Goal: Find specific page/section: Find specific page/section

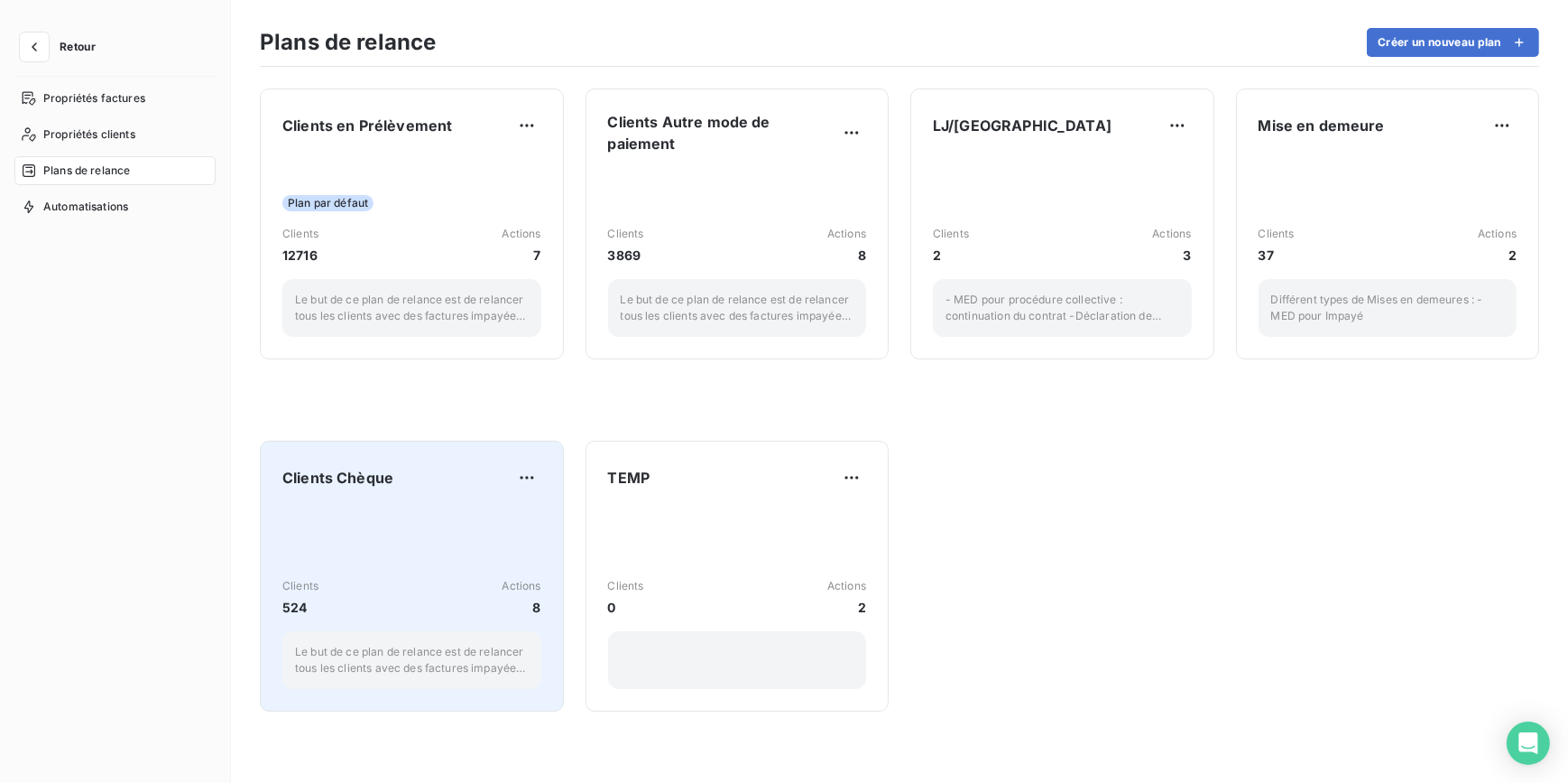
click at [477, 494] on div "Clients Chèque Clients 524 Actions 8 Le but de ce plan de relance est de relanc…" at bounding box center [412, 576] width 259 height 225
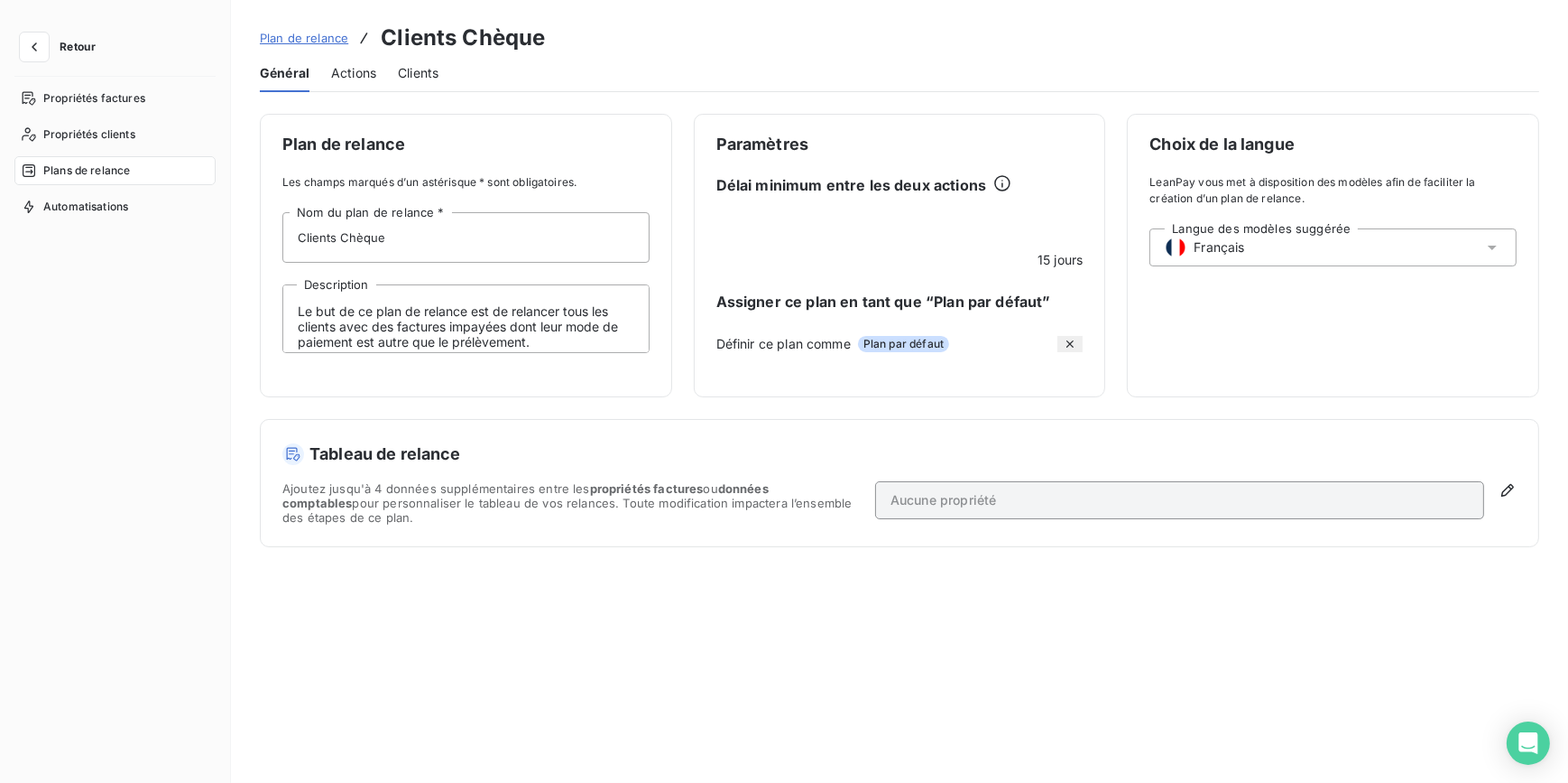
click at [336, 82] on span "Actions" at bounding box center [353, 73] width 45 height 18
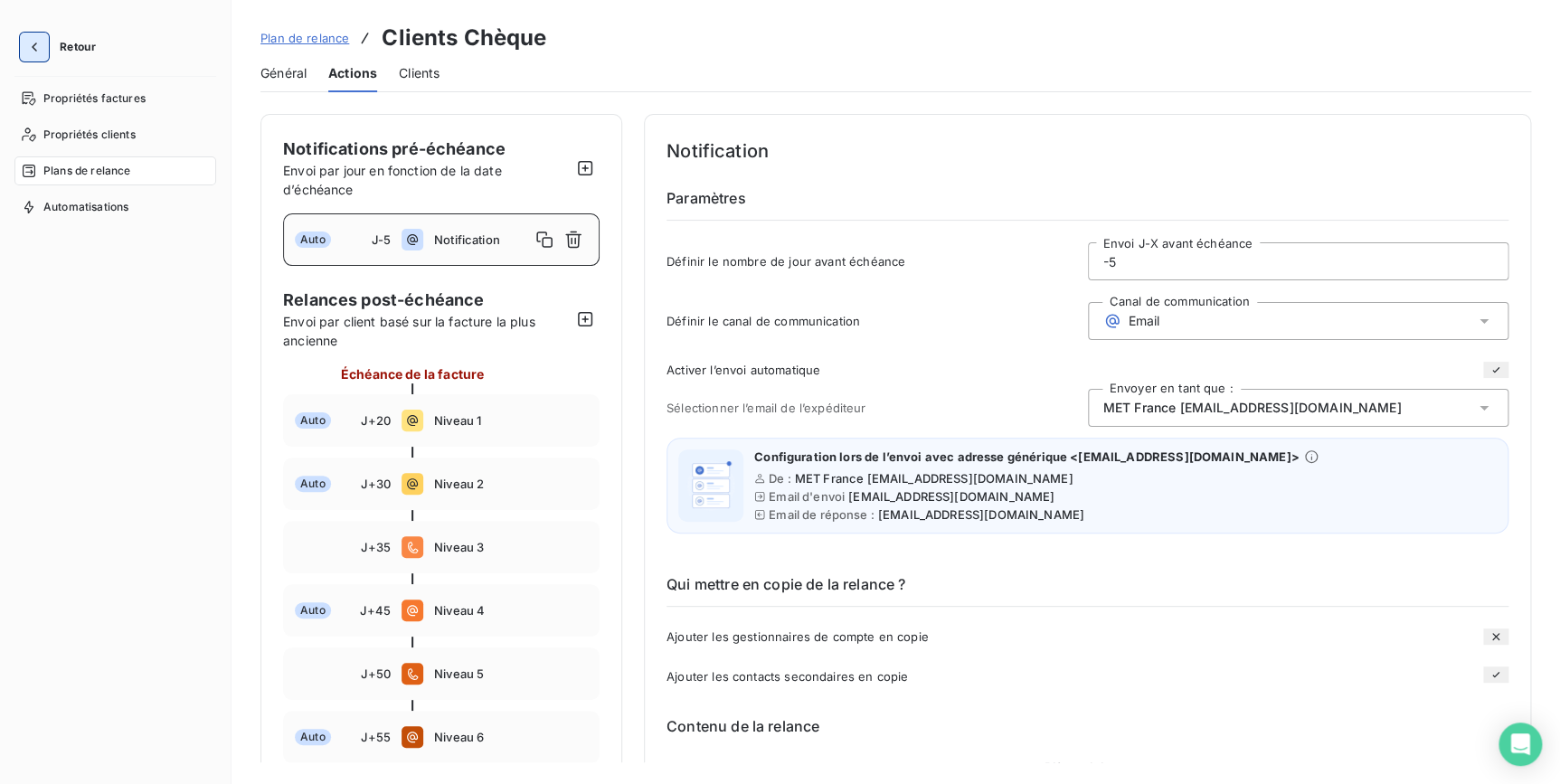
click at [45, 45] on button "button" at bounding box center [34, 47] width 29 height 29
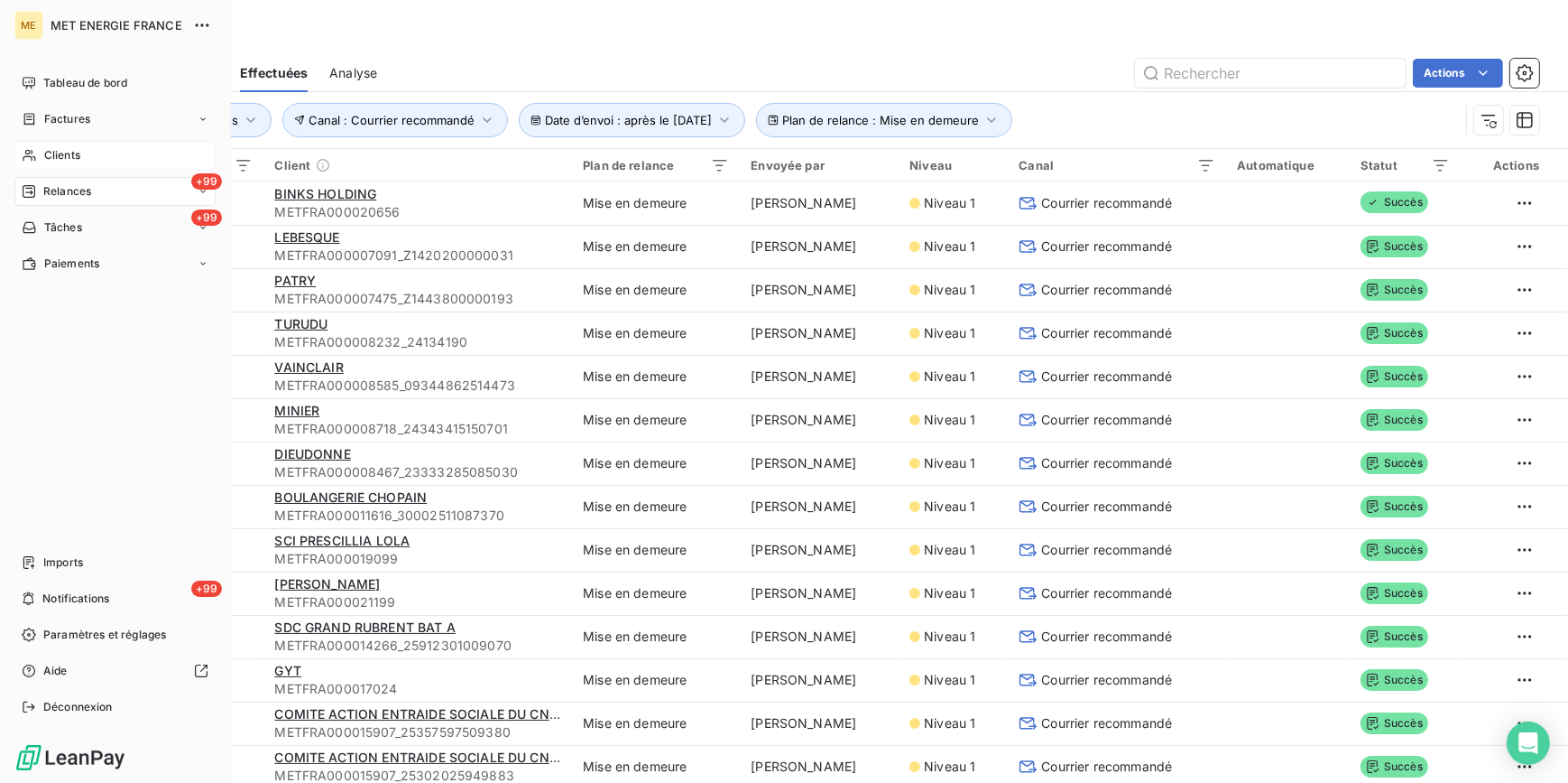
click at [58, 153] on span "Clients" at bounding box center [62, 154] width 36 height 17
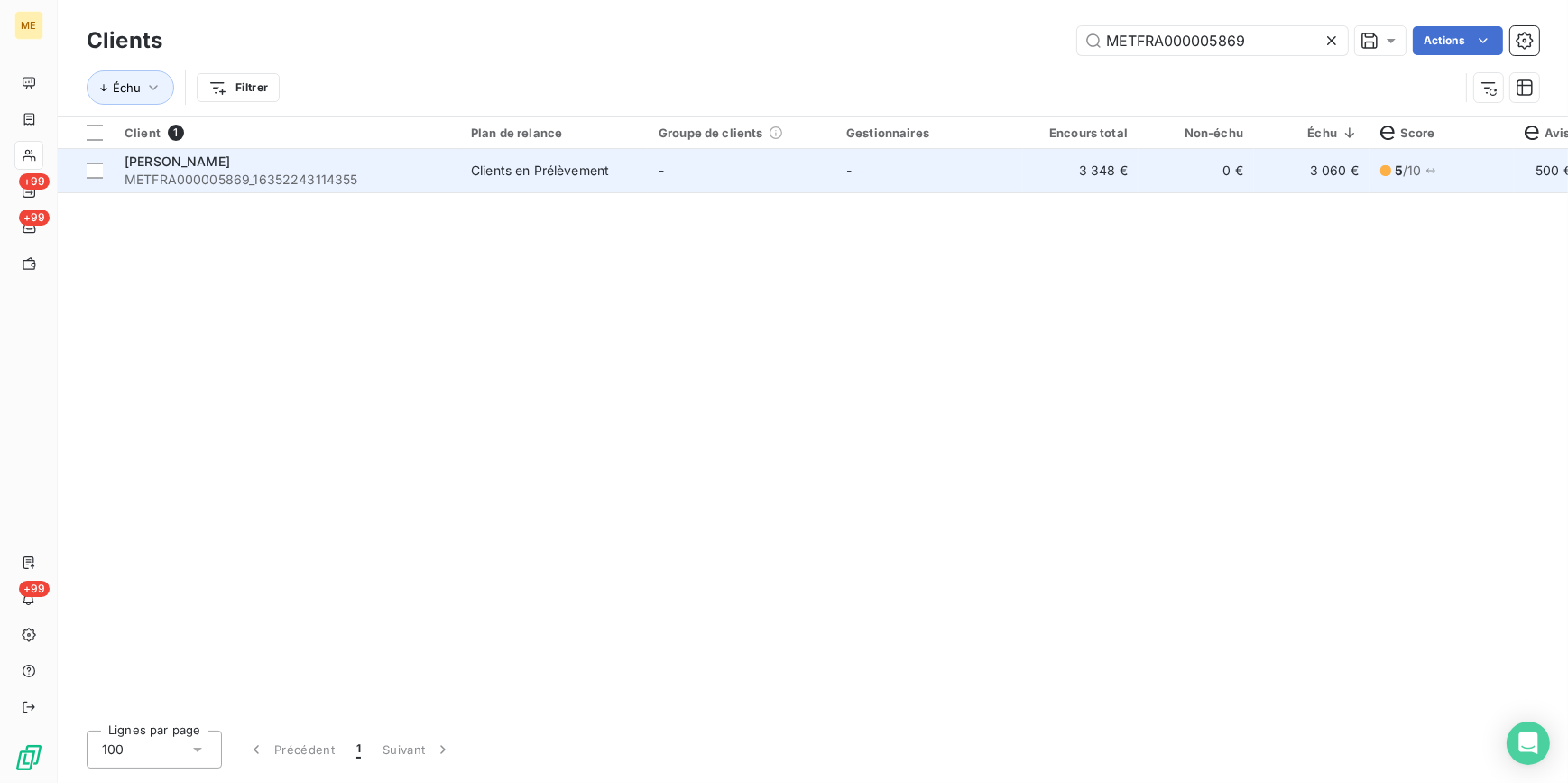
type input "METFRA000005869"
click at [687, 187] on td "-" at bounding box center [741, 170] width 187 height 44
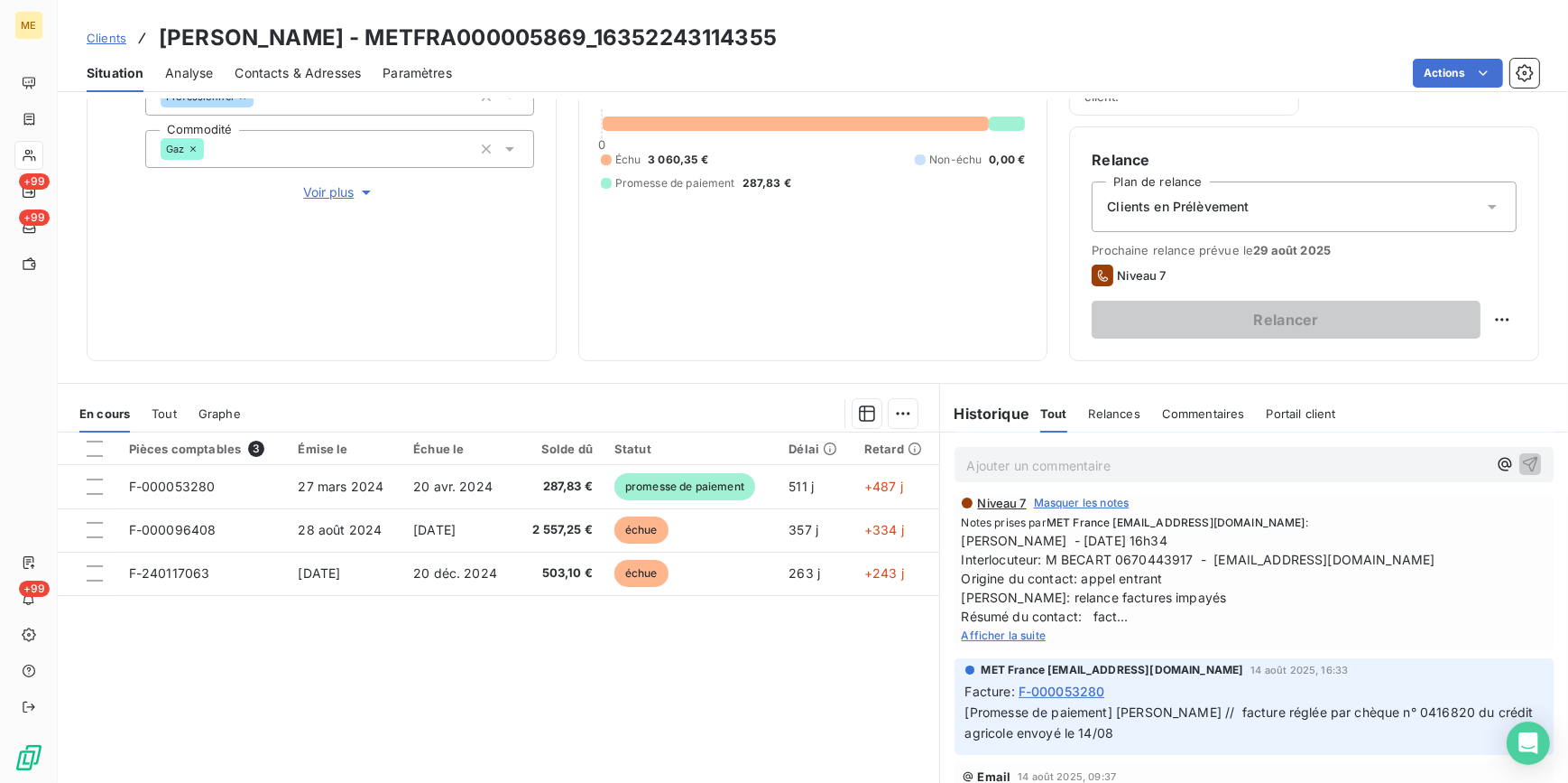
scroll to position [821, 0]
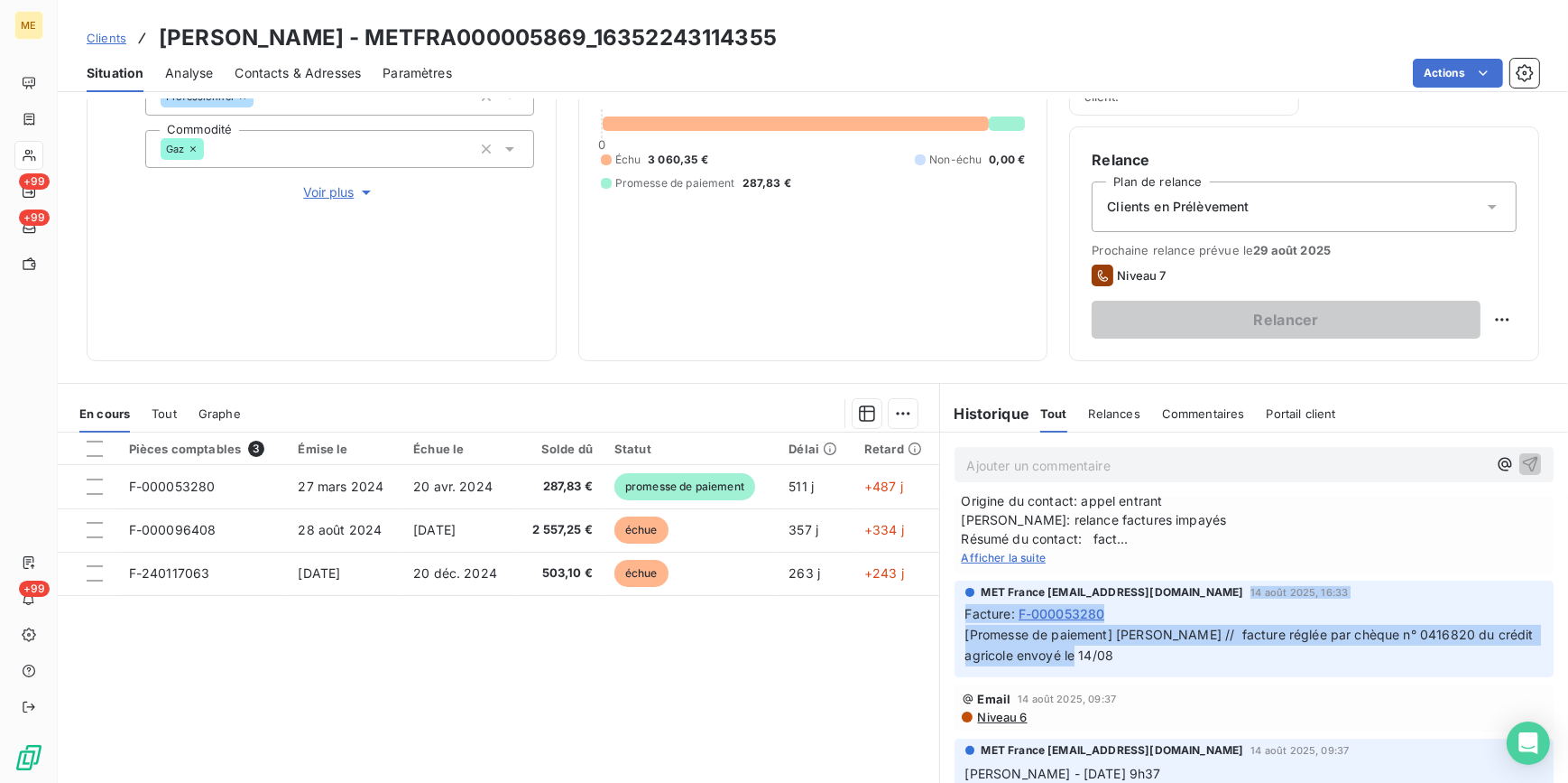
drag, startPoint x: 1249, startPoint y: 591, endPoint x: 1246, endPoint y: 658, distance: 67.1
click at [1246, 658] on div "MET France [EMAIL_ADDRESS][DOMAIN_NAME] [DATE] 16:33 Facture : F-000053280 [Pro…" at bounding box center [1254, 625] width 579 height 83
